Goal: Information Seeking & Learning: Learn about a topic

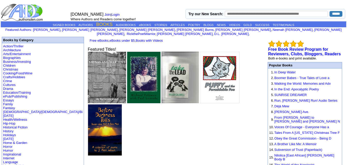
click at [102, 24] on link "BOOKS" at bounding box center [104, 24] width 16 height 5
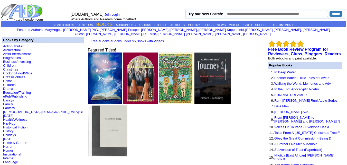
click at [99, 25] on link "BOOKS" at bounding box center [104, 24] width 16 height 5
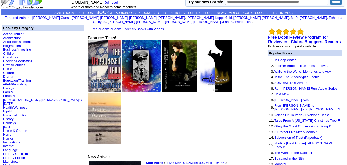
scroll to position [4, 0]
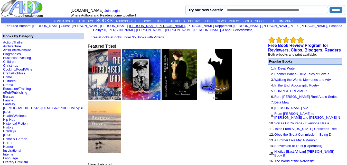
click at [129, 25] on link "Jean Sharp-Latham" at bounding box center [157, 26] width 56 height 4
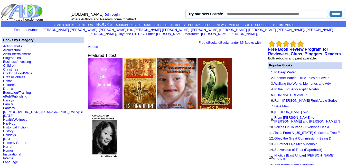
click at [29, 38] on b "Books by Category" at bounding box center [18, 40] width 30 height 4
click at [32, 38] on b "Books by Category" at bounding box center [18, 40] width 30 height 4
click at [13, 106] on link "Fantasy" at bounding box center [9, 108] width 12 height 4
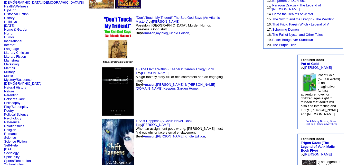
scroll to position [107, 0]
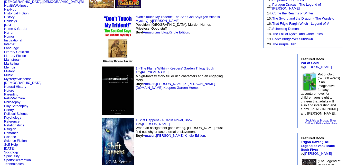
drag, startPoint x: 166, startPoint y: 85, endPoint x: 191, endPoint y: 85, distance: 25.2
click at [191, 116] on td "1 Shift Happens (A Carus Novel, Book 1) by J.C. McKenzie When an assignment goe…" at bounding box center [162, 141] width 128 height 51
copy font "[PERSON_NAME]"
click at [102, 118] on img at bounding box center [118, 142] width 32 height 48
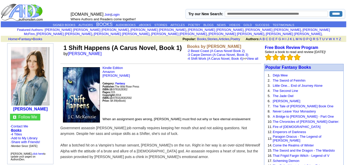
click at [28, 36] on td "Home > Fantasy > Books" at bounding box center [37, 38] width 62 height 5
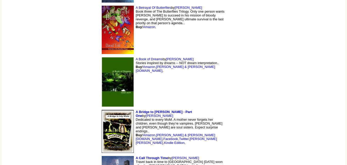
scroll to position [737, 0]
click at [143, 133] on link "Amazon" at bounding box center [149, 135] width 12 height 4
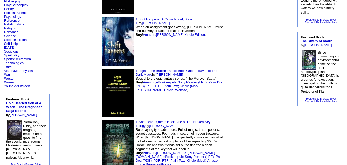
scroll to position [0, 0]
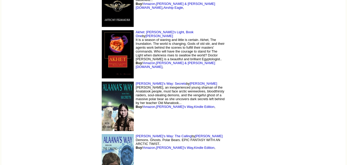
scroll to position [5029, 0]
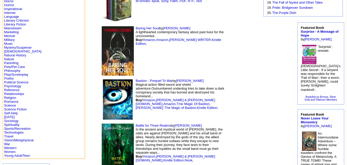
scroll to position [138, 0]
click at [102, 79] on img at bounding box center [118, 100] width 32 height 42
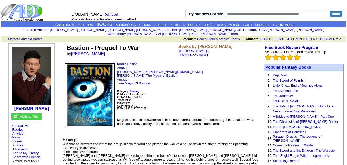
click at [109, 86] on img at bounding box center [89, 95] width 49 height 64
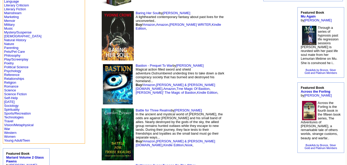
scroll to position [154, 0]
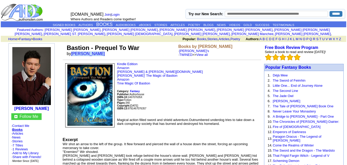
drag, startPoint x: 95, startPoint y: 49, endPoint x: 72, endPoint y: 50, distance: 22.1
click at [72, 51] on font "by [PERSON_NAME]" at bounding box center [88, 53] width 42 height 4
copy font "[PERSON_NAME]"
